Goal: Task Accomplishment & Management: Use online tool/utility

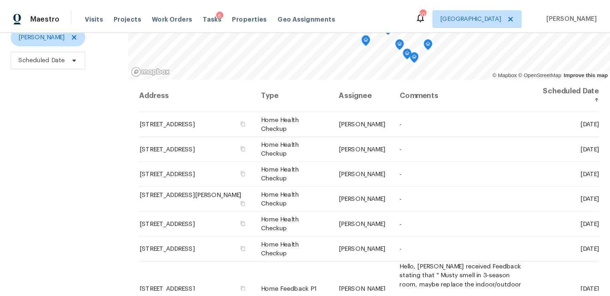
scroll to position [90, 0]
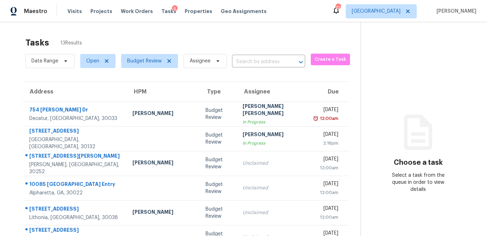
scroll to position [131, 0]
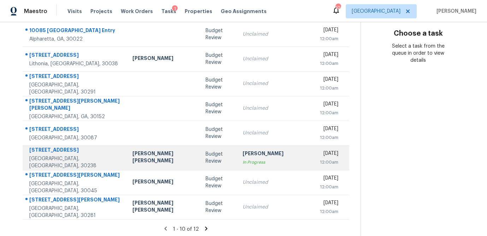
scroll to position [131, 0]
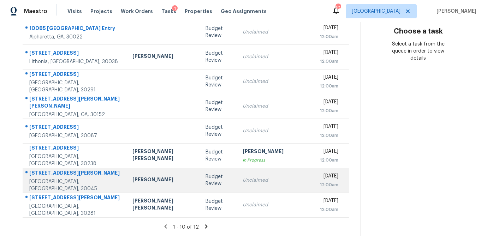
click at [206, 180] on div "Budget Review" at bounding box center [219, 181] width 26 height 14
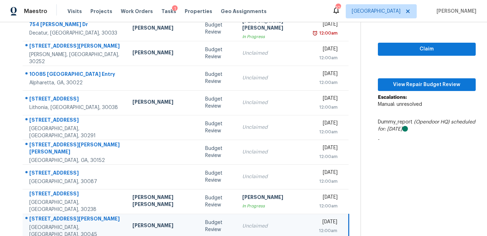
scroll to position [84, 0]
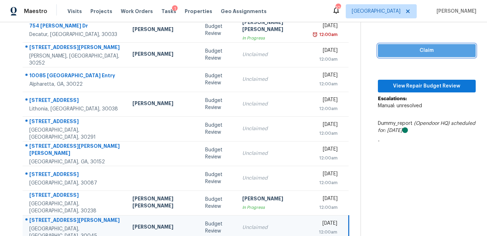
click at [404, 46] on span "Claim" at bounding box center [427, 50] width 87 height 9
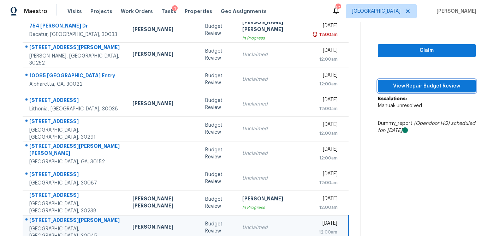
click at [398, 82] on span "View Repair Budget Review" at bounding box center [427, 86] width 87 height 9
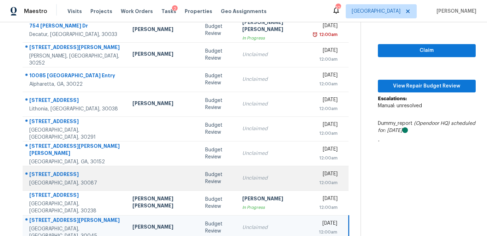
scroll to position [131, 0]
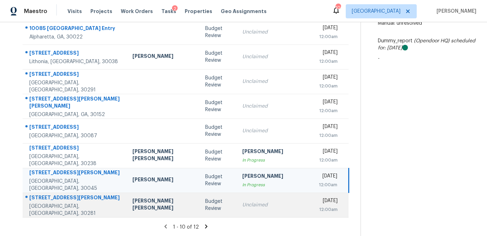
click at [237, 209] on td "Unclaimed" at bounding box center [273, 205] width 73 height 25
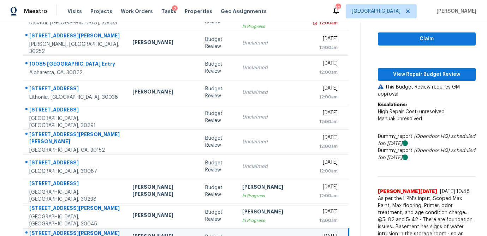
scroll to position [93, 0]
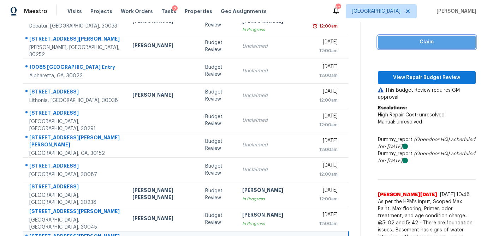
drag, startPoint x: 391, startPoint y: 37, endPoint x: 386, endPoint y: 54, distance: 17.5
click at [391, 38] on span "Claim" at bounding box center [427, 42] width 87 height 9
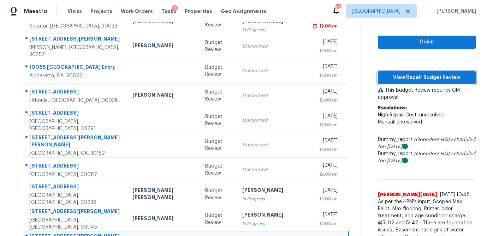
click at [389, 74] on span "View Repair Budget Review" at bounding box center [427, 78] width 87 height 9
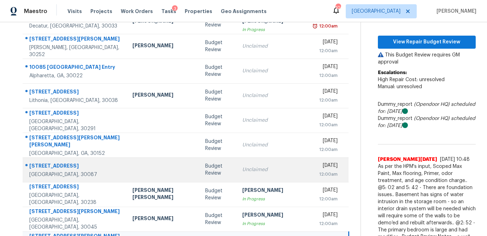
click at [205, 173] on div "Budget Review" at bounding box center [218, 170] width 26 height 14
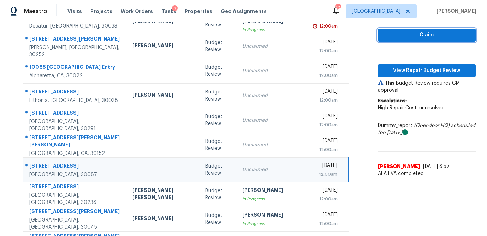
drag, startPoint x: 413, startPoint y: 36, endPoint x: 407, endPoint y: 52, distance: 16.5
click at [413, 36] on span "Claim" at bounding box center [427, 35] width 87 height 9
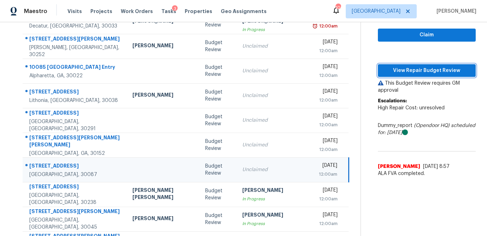
click at [405, 72] on span "View Repair Budget Review" at bounding box center [427, 70] width 87 height 9
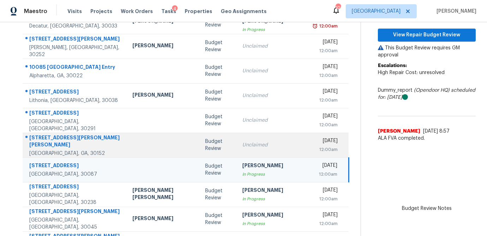
click at [237, 148] on td "Unclaimed" at bounding box center [273, 145] width 73 height 25
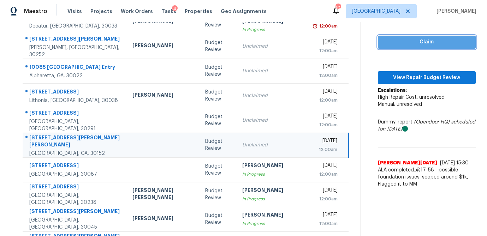
click at [388, 38] on span "Claim" at bounding box center [427, 42] width 87 height 9
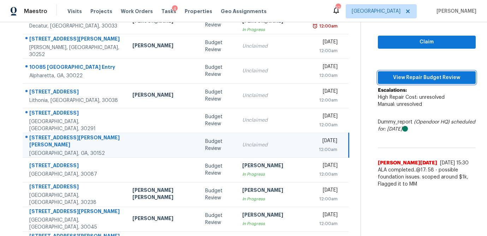
click at [384, 74] on span "View Repair Budget Review" at bounding box center [427, 78] width 87 height 9
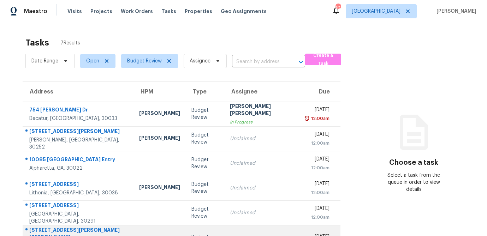
scroll to position [44, 0]
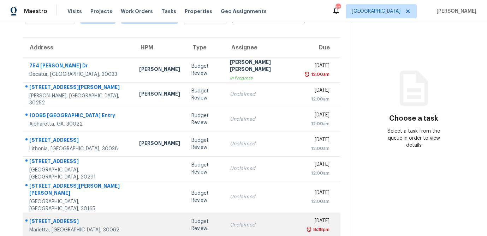
click at [233, 222] on div "Unclaimed" at bounding box center [262, 225] width 65 height 7
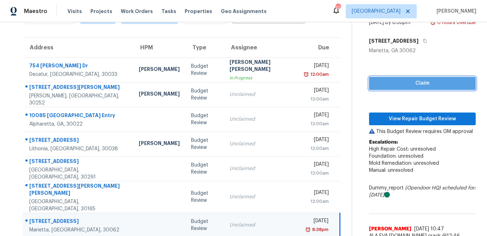
click at [386, 86] on span "Claim" at bounding box center [422, 83] width 95 height 9
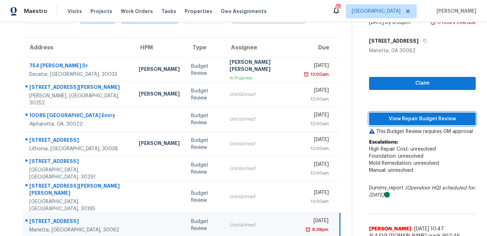
click at [386, 117] on span "View Repair Budget Review" at bounding box center [422, 119] width 95 height 9
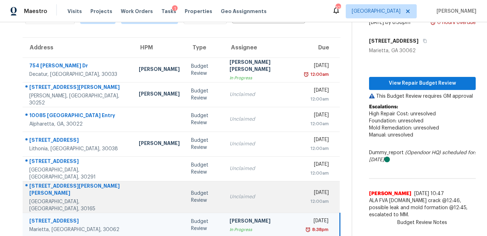
click at [230, 194] on div "Unclaimed" at bounding box center [262, 197] width 65 height 7
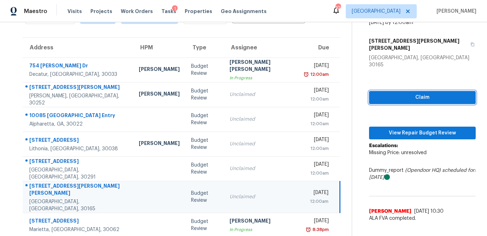
click at [398, 93] on span "Claim" at bounding box center [422, 97] width 95 height 9
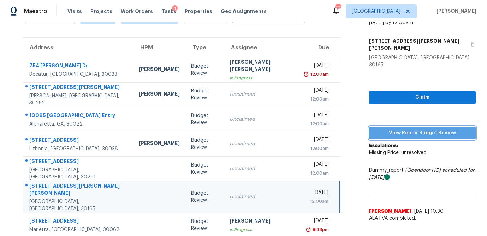
click at [405, 129] on span "View Repair Budget Review" at bounding box center [422, 133] width 95 height 9
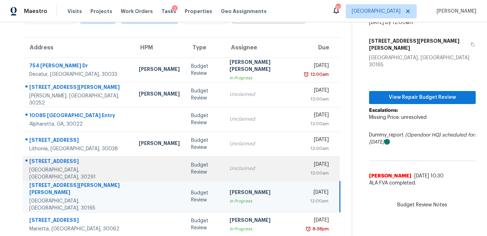
click at [224, 175] on td "Unclaimed" at bounding box center [262, 169] width 76 height 25
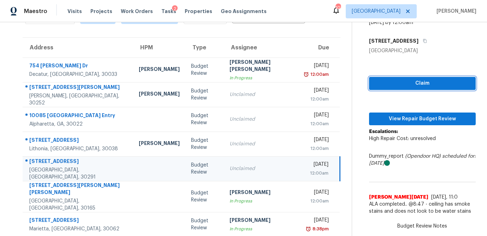
drag, startPoint x: 378, startPoint y: 86, endPoint x: 375, endPoint y: 90, distance: 5.5
click at [378, 86] on span "Claim" at bounding box center [422, 83] width 95 height 9
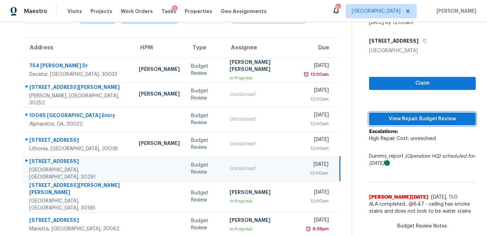
click at [379, 115] on span "View Repair Budget Review" at bounding box center [422, 119] width 95 height 9
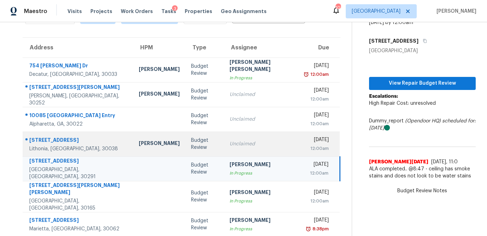
click at [227, 152] on td "Unclaimed" at bounding box center [262, 144] width 76 height 25
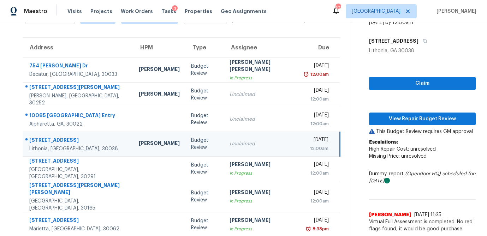
click at [437, 75] on div "Claim View Repair Budget Review This Budget Review requires GM approval Escalat…" at bounding box center [422, 145] width 107 height 182
click at [434, 82] on span "Claim" at bounding box center [422, 83] width 95 height 9
click at [425, 111] on div "Claim View Repair Budget Review This Budget Review requires GM approval Escalat…" at bounding box center [422, 145] width 107 height 182
click at [430, 117] on span "View Repair Budget Review" at bounding box center [422, 119] width 95 height 9
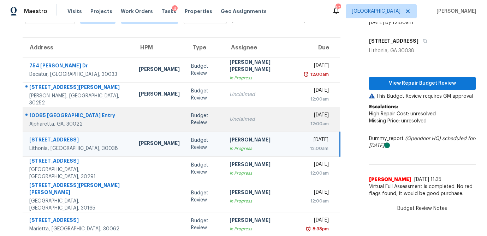
click at [224, 124] on td "Unclaimed" at bounding box center [262, 119] width 76 height 25
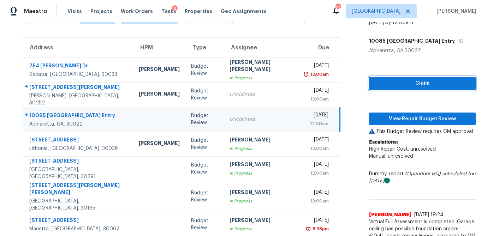
click at [386, 85] on span "Claim" at bounding box center [422, 83] width 95 height 9
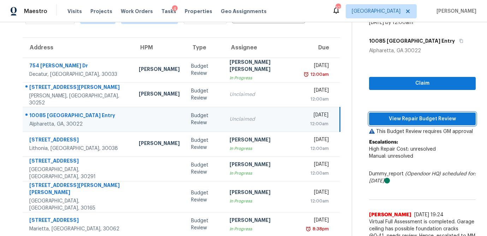
drag, startPoint x: 390, startPoint y: 116, endPoint x: 395, endPoint y: 116, distance: 5.3
click at [390, 116] on span "View Repair Budget Review" at bounding box center [422, 119] width 95 height 9
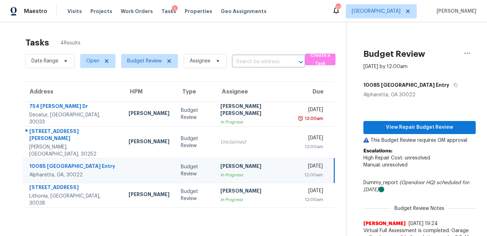
scroll to position [22, 0]
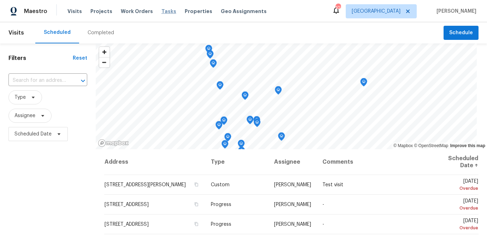
click at [162, 12] on span "Tasks" at bounding box center [169, 11] width 15 height 5
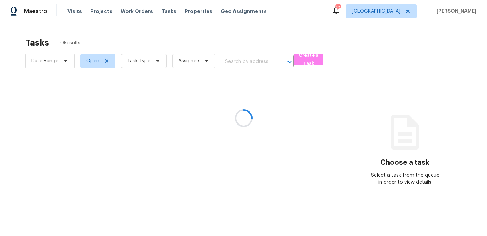
click at [156, 64] on div at bounding box center [243, 118] width 487 height 236
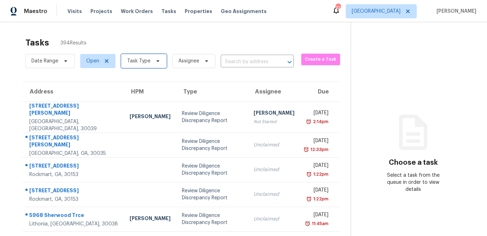
click at [157, 63] on icon at bounding box center [158, 61] width 6 height 6
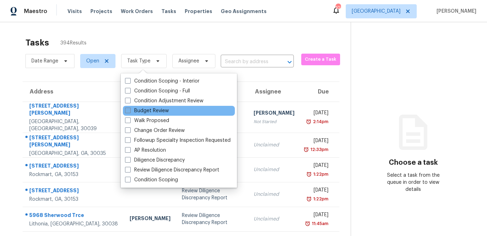
click at [130, 110] on span at bounding box center [128, 111] width 6 height 6
click at [130, 110] on input "Budget Review" at bounding box center [127, 109] width 5 height 5
checkbox input "true"
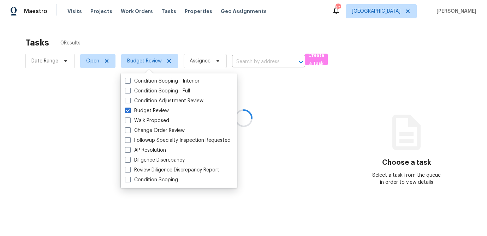
click at [137, 47] on div at bounding box center [243, 118] width 487 height 236
